Goal: Task Accomplishment & Management: Use online tool/utility

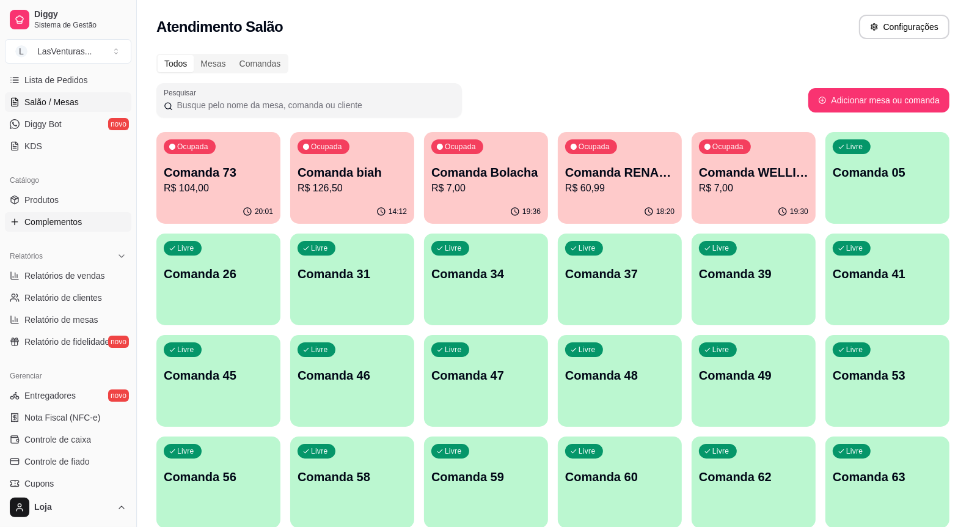
scroll to position [229, 0]
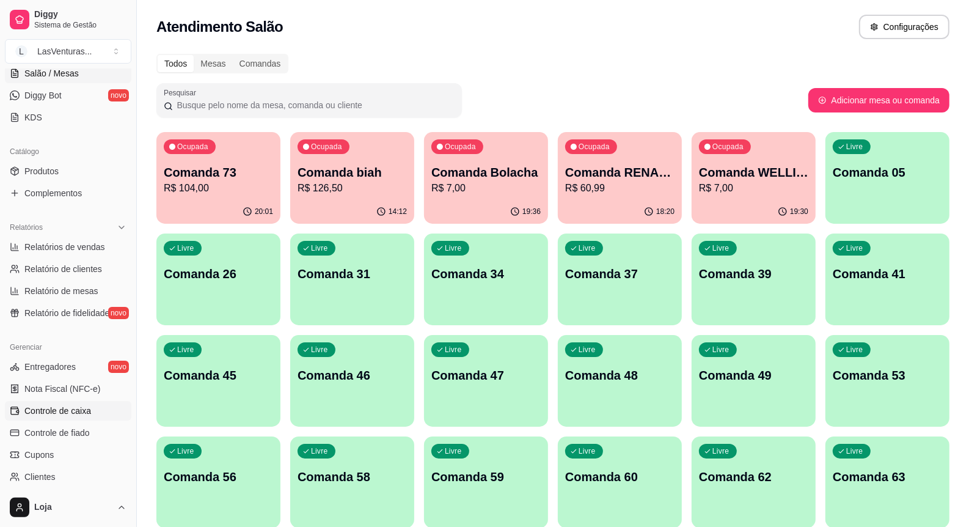
click at [71, 412] on span "Controle de caixa" at bounding box center [57, 410] width 67 height 12
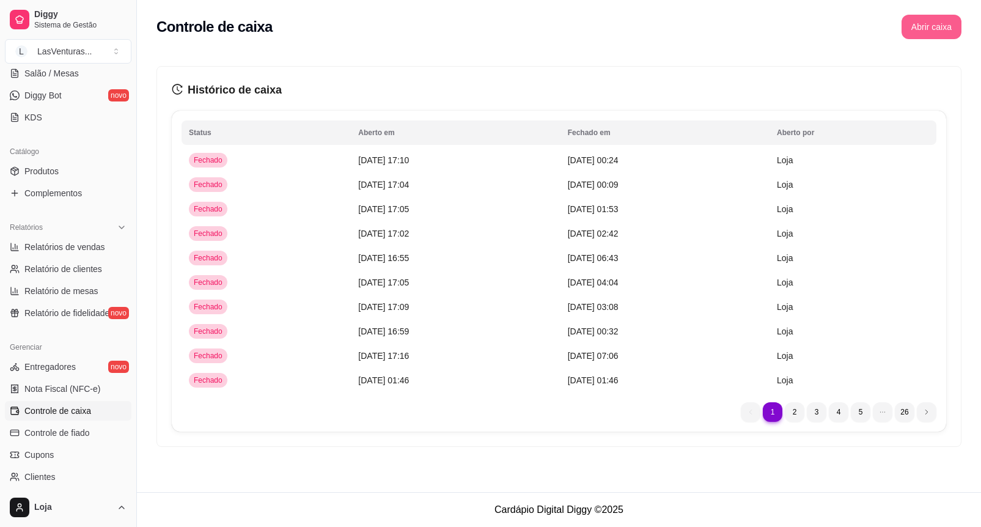
click at [929, 21] on button "Abrir caixa" at bounding box center [931, 27] width 60 height 24
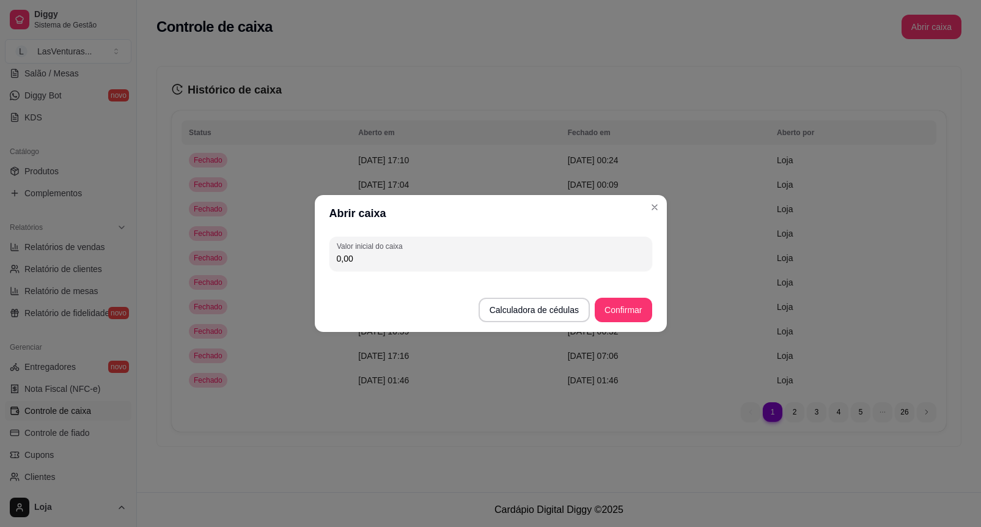
click at [416, 257] on input "0,00" at bounding box center [491, 258] width 308 height 12
type input "180,00"
click at [635, 313] on button "Confirmar" at bounding box center [622, 310] width 57 height 24
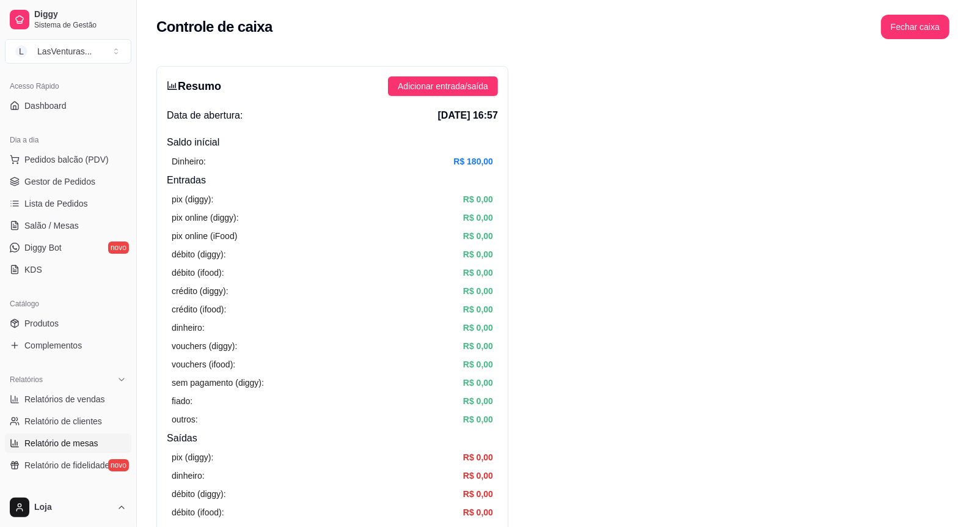
scroll to position [76, 0]
click at [47, 224] on span "Salão / Mesas" at bounding box center [51, 226] width 54 height 12
